Goal: Task Accomplishment & Management: Manage account settings

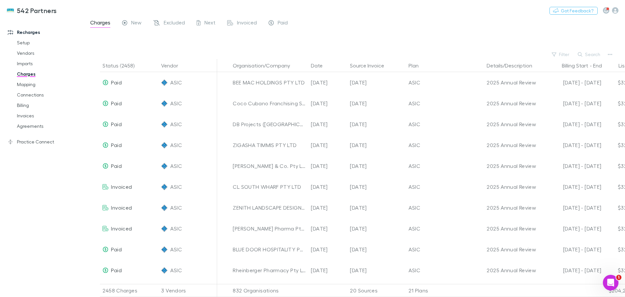
scroll to position [796, 0]
click at [25, 83] on link "Mapping" at bounding box center [48, 84] width 77 height 10
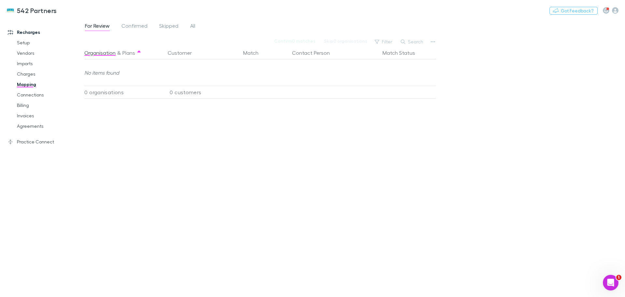
click at [193, 27] on span "All" at bounding box center [192, 26] width 5 height 8
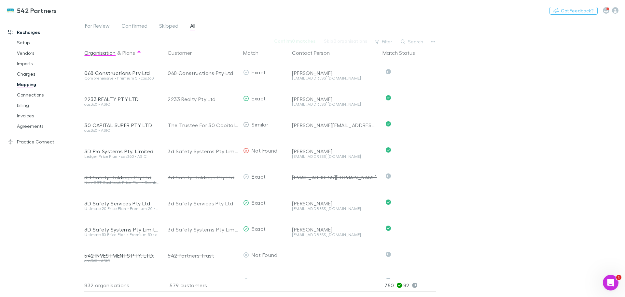
click at [419, 39] on button "Search" at bounding box center [413, 42] width 30 height 8
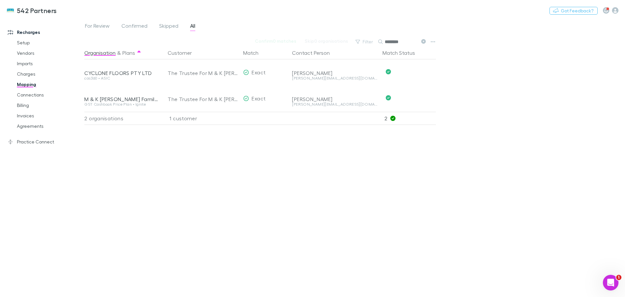
type input "********"
click at [410, 96] on button "Undo" at bounding box center [413, 98] width 21 height 8
click at [420, 98] on button "Skip" at bounding box center [418, 99] width 21 height 8
click at [27, 116] on link "Invoices" at bounding box center [48, 115] width 77 height 10
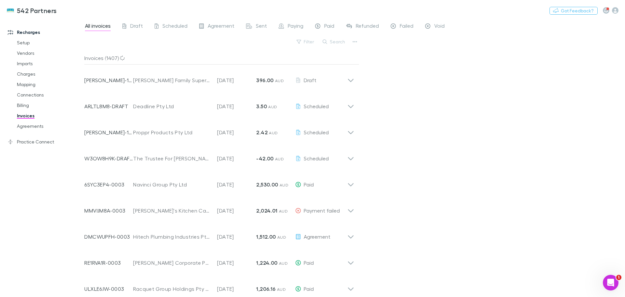
scroll to position [813, 0]
click at [340, 37] on div "Search" at bounding box center [334, 41] width 30 height 9
click at [337, 41] on button "Search" at bounding box center [334, 42] width 30 height 8
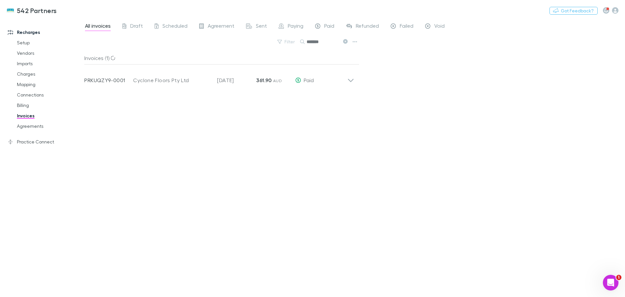
type input "*******"
click at [351, 79] on icon at bounding box center [350, 77] width 7 height 13
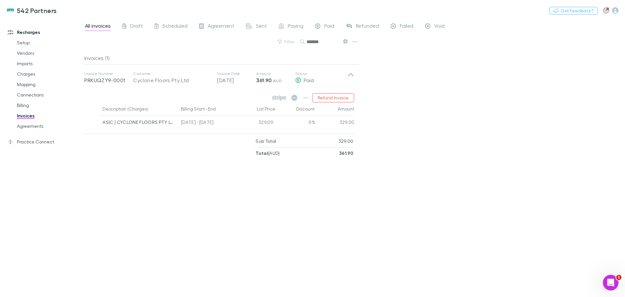
scroll to position [796, 0]
click at [351, 73] on icon at bounding box center [351, 74] width 6 height 3
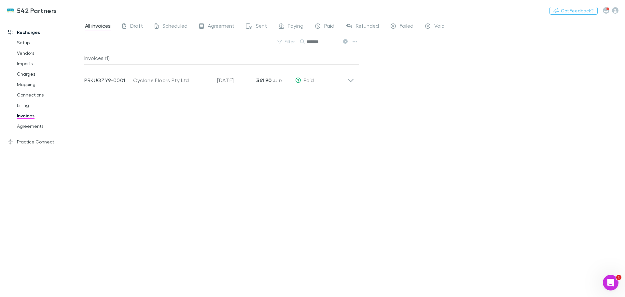
click at [37, 128] on link "Agreements" at bounding box center [48, 126] width 77 height 10
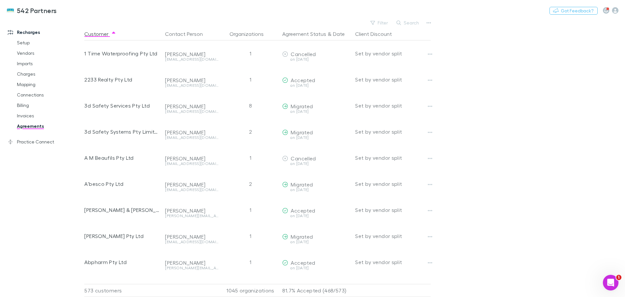
click at [416, 21] on button "Search" at bounding box center [408, 23] width 30 height 8
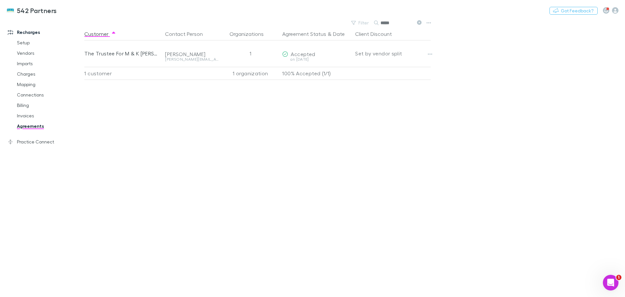
type input "*****"
click at [433, 54] on button "button" at bounding box center [430, 53] width 9 height 9
click at [385, 77] on p "Cancel agreement" at bounding box center [389, 79] width 79 height 8
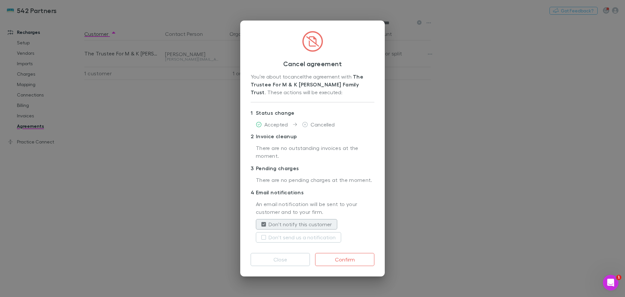
click at [355, 257] on button "Confirm" at bounding box center [344, 259] width 59 height 13
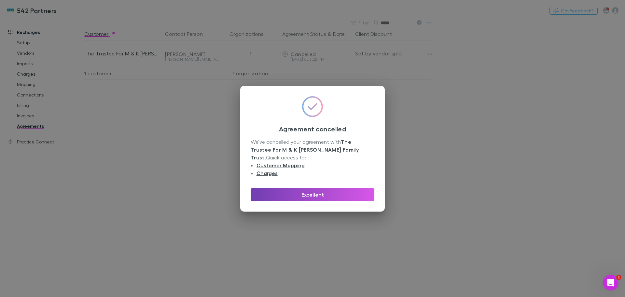
click at [317, 190] on button "Excellent" at bounding box center [313, 194] width 124 height 13
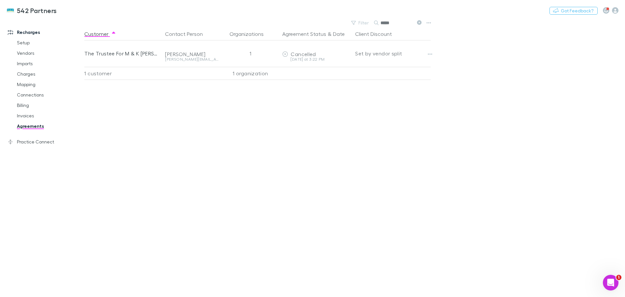
click at [24, 115] on link "Invoices" at bounding box center [48, 115] width 77 height 10
